Goal: Task Accomplishment & Management: Manage account settings

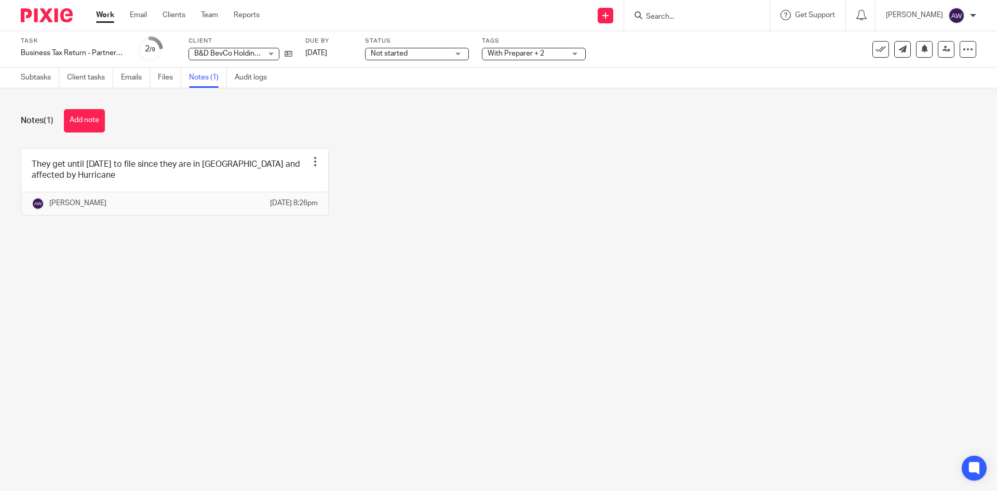
click at [112, 16] on link "Work" at bounding box center [105, 15] width 18 height 10
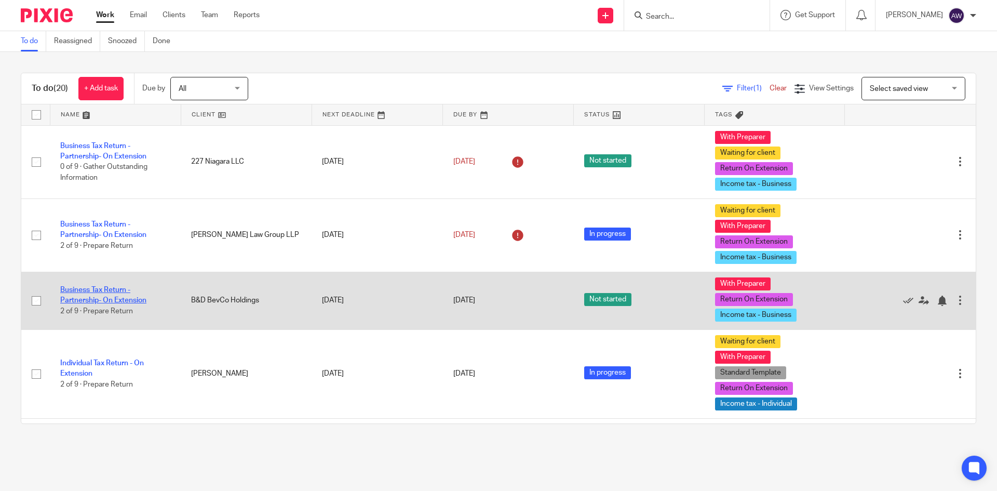
click at [104, 287] on link "Business Tax Return - Partnership- On Extension" at bounding box center [103, 295] width 86 height 18
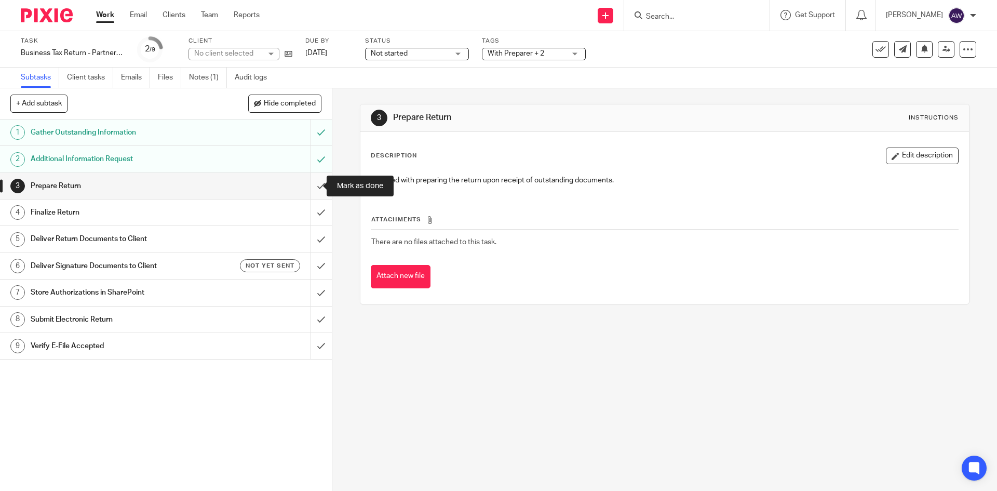
click at [307, 191] on input "submit" at bounding box center [166, 186] width 332 height 26
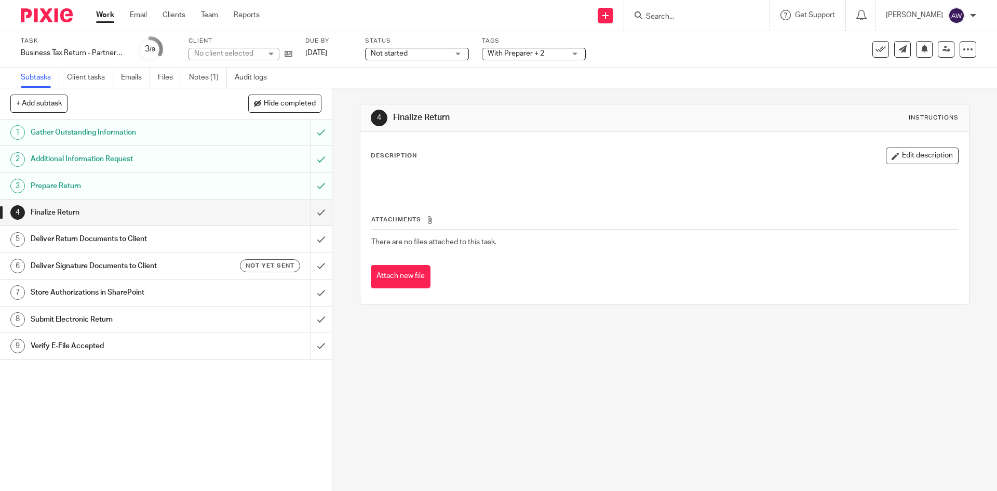
click at [531, 57] on span "With Preparer + 2" at bounding box center [527, 53] width 78 height 11
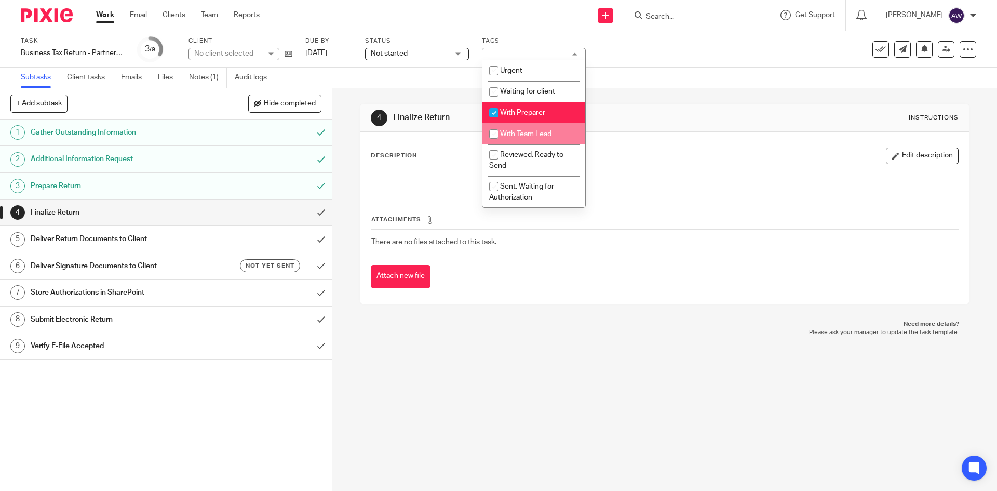
click at [529, 132] on span "With Team Lead" at bounding box center [525, 133] width 51 height 7
checkbox input "true"
click at [521, 112] on span "With Preparer" at bounding box center [522, 112] width 45 height 7
checkbox input "false"
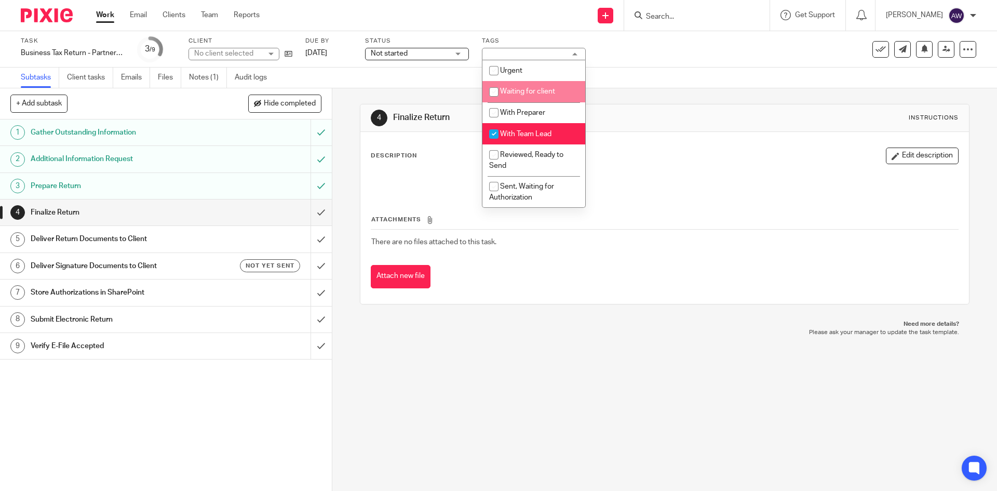
click at [407, 73] on div "Subtasks Client tasks Emails Files Notes (1) Audit logs" at bounding box center [498, 78] width 997 height 21
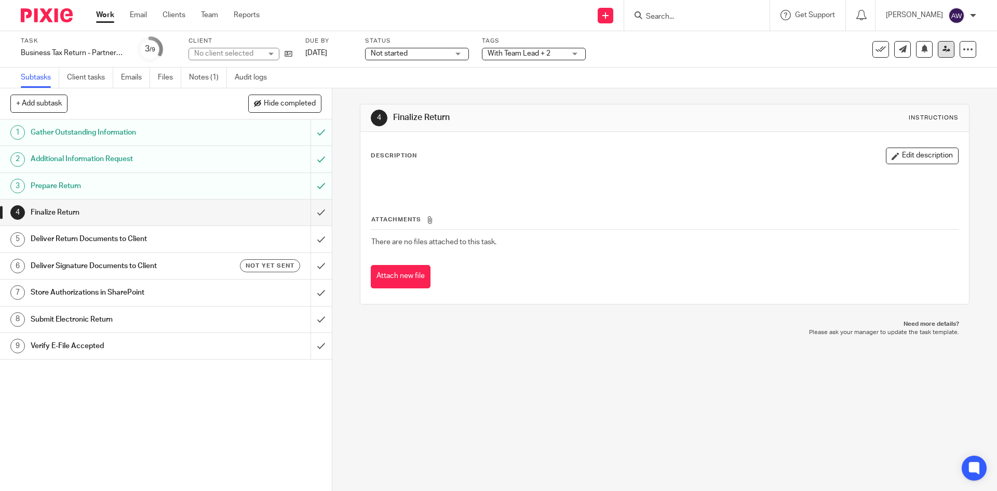
drag, startPoint x: 927, startPoint y: 52, endPoint x: 937, endPoint y: 51, distance: 9.5
click at [929, 52] on div "See template in use Advanced task editor Copy task Make recurring Delete" at bounding box center [924, 49] width 104 height 17
click at [942, 50] on icon at bounding box center [946, 49] width 8 height 8
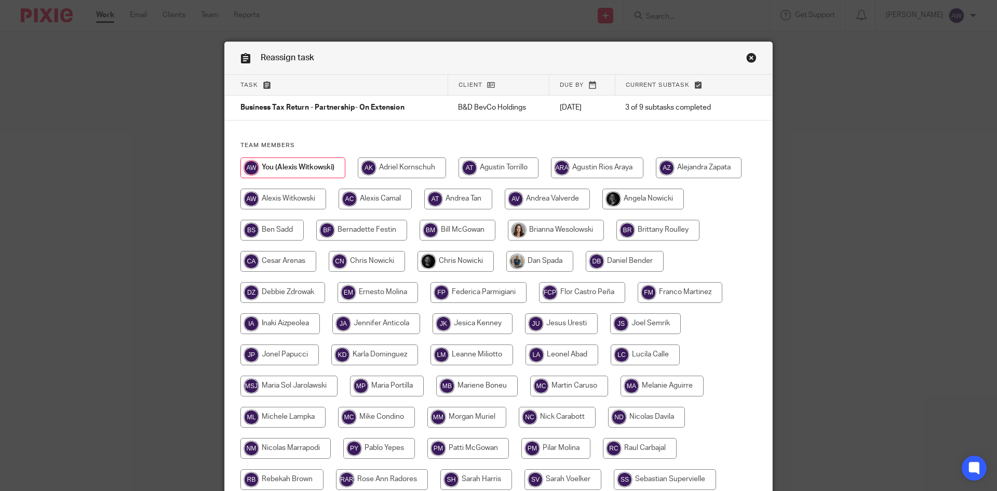
click at [427, 254] on input "radio" at bounding box center [455, 261] width 76 height 21
radio input "true"
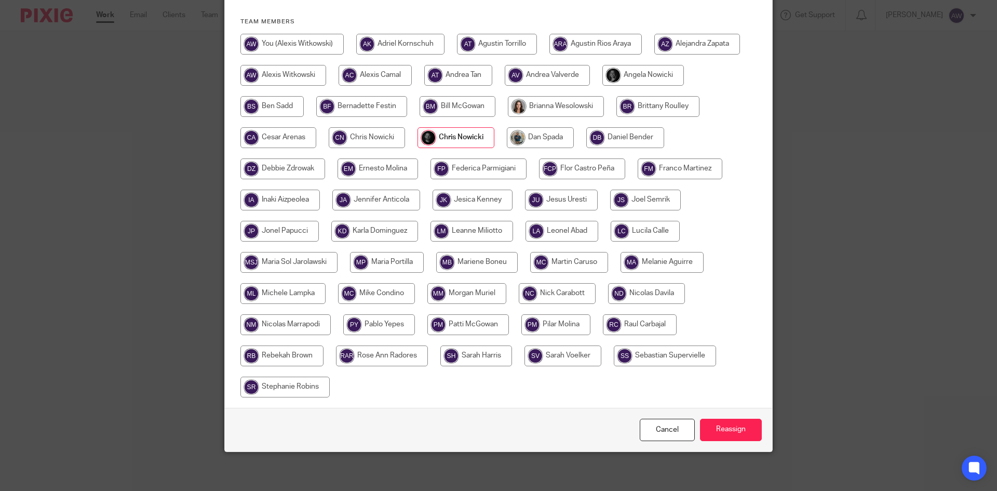
scroll to position [126, 0]
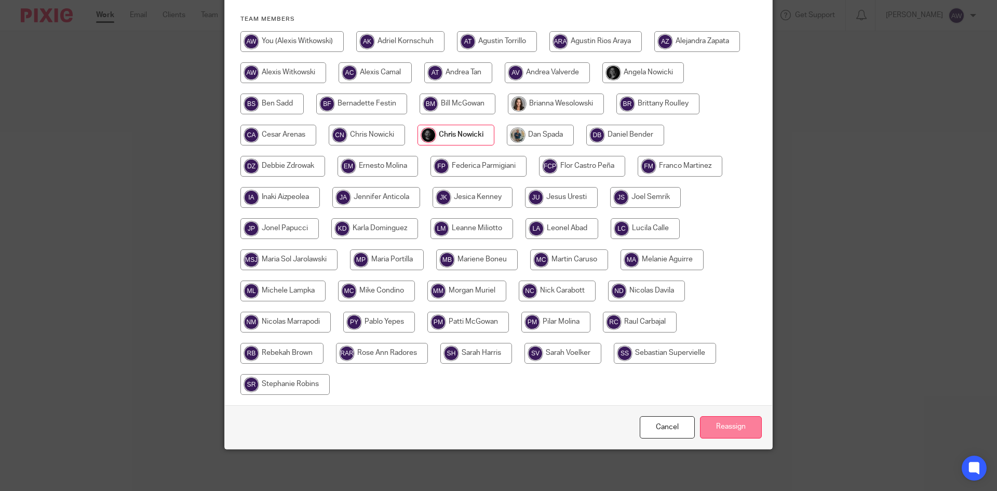
click at [705, 426] on input "Reassign" at bounding box center [731, 427] width 62 height 22
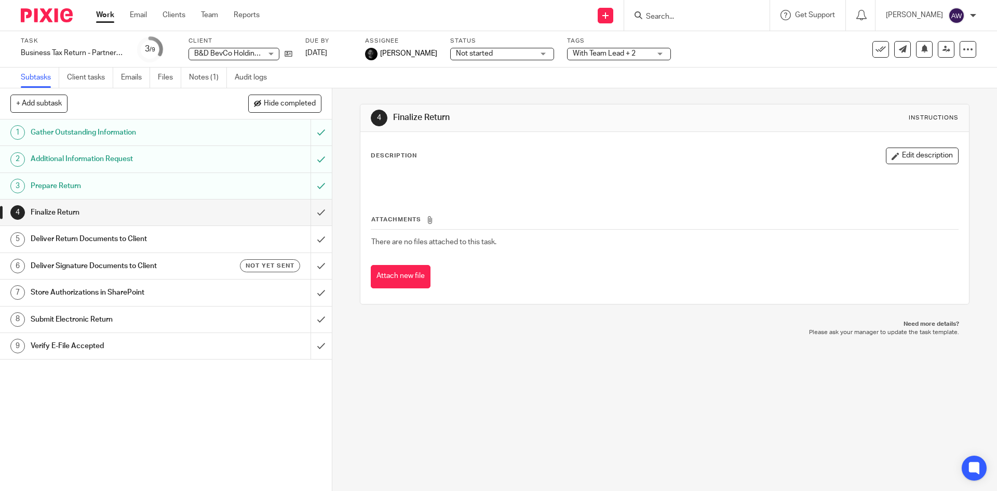
click at [99, 15] on link "Work" at bounding box center [105, 15] width 18 height 10
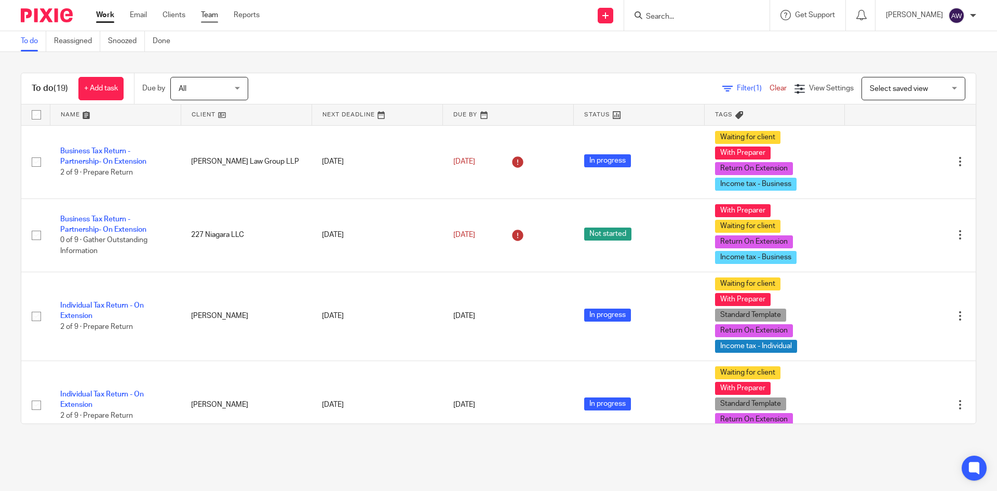
click at [210, 18] on link "Team" at bounding box center [209, 15] width 17 height 10
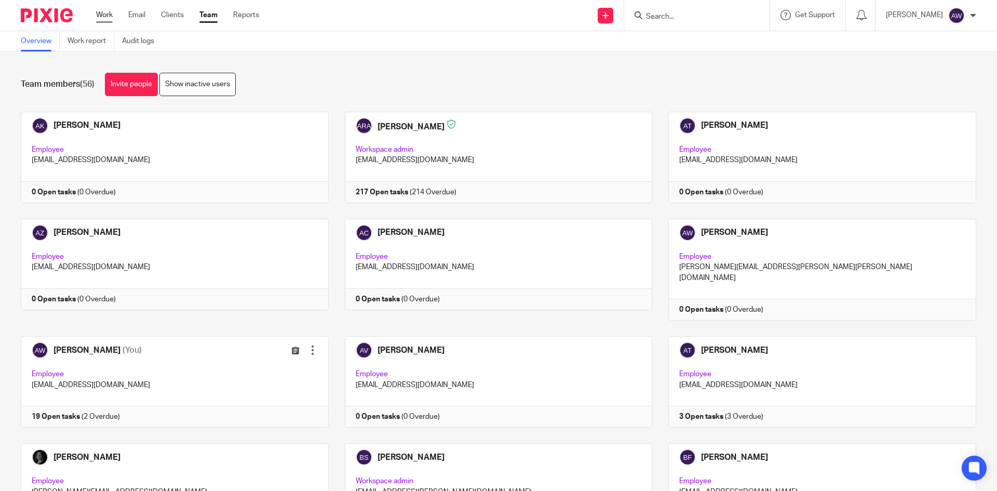
click at [97, 14] on link "Work" at bounding box center [104, 15] width 17 height 10
